Goal: Navigation & Orientation: Find specific page/section

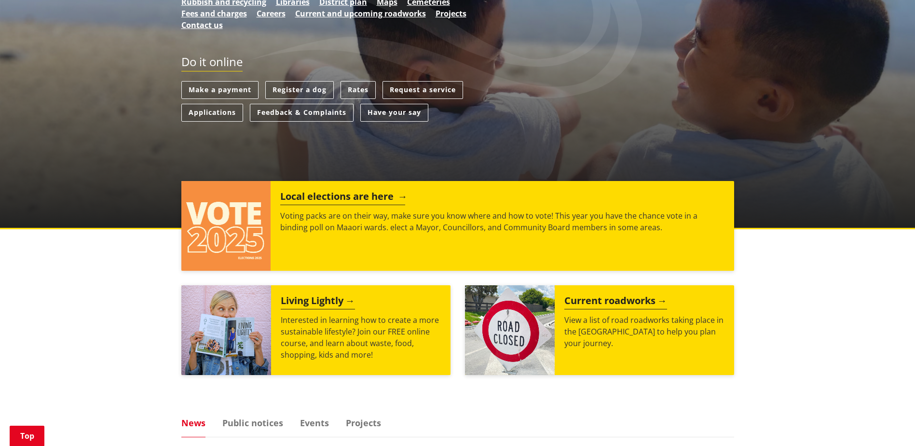
scroll to position [241, 0]
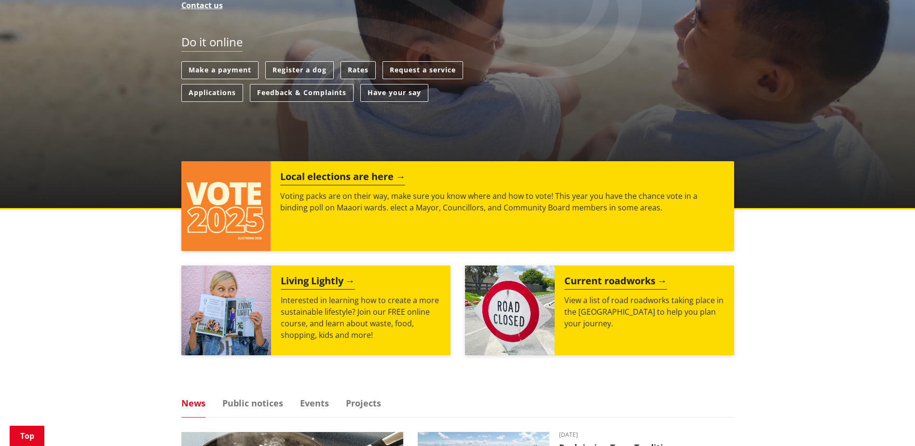
click at [355, 68] on link "Rates" at bounding box center [358, 70] width 35 height 18
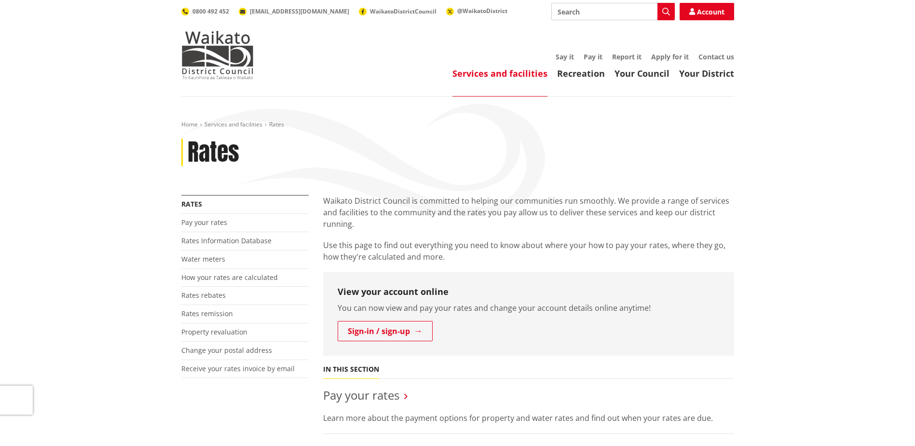
click at [537, 71] on link "Services and facilities" at bounding box center [499, 74] width 95 height 12
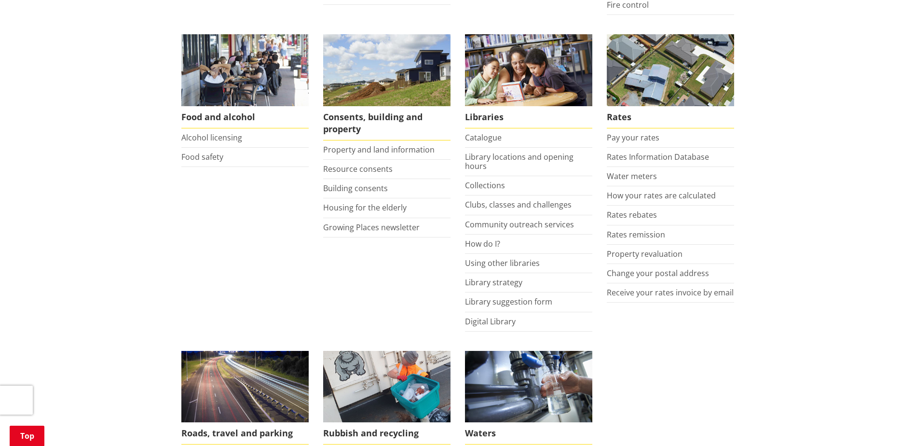
scroll to position [338, 0]
